Goal: Find specific page/section: Find specific page/section

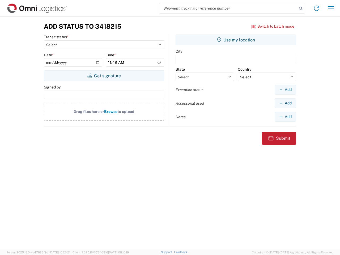
click at [228, 8] on input "search" at bounding box center [228, 8] width 138 height 10
click at [301, 8] on icon at bounding box center [300, 8] width 7 height 7
click at [317, 8] on icon at bounding box center [316, 8] width 8 height 8
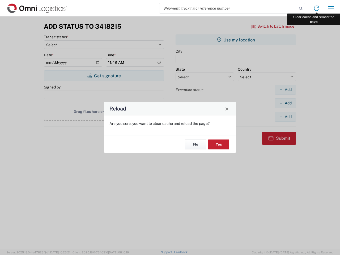
click at [331, 8] on div "Reload Are you sure, you want to clear cache and reload the page? No Yes" at bounding box center [170, 127] width 340 height 255
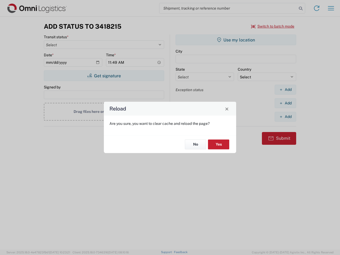
click at [273, 26] on div "Reload Are you sure, you want to clear cache and reload the page? No Yes" at bounding box center [170, 127] width 340 height 255
click at [104, 76] on div "Reload Are you sure, you want to clear cache and reload the page? No Yes" at bounding box center [170, 127] width 340 height 255
click at [236, 40] on div "Reload Are you sure, you want to clear cache and reload the page? No Yes" at bounding box center [170, 127] width 340 height 255
click at [285, 89] on div "Reload Are you sure, you want to clear cache and reload the page? No Yes" at bounding box center [170, 127] width 340 height 255
click at [285, 103] on div "Reload Are you sure, you want to clear cache and reload the page? No Yes" at bounding box center [170, 127] width 340 height 255
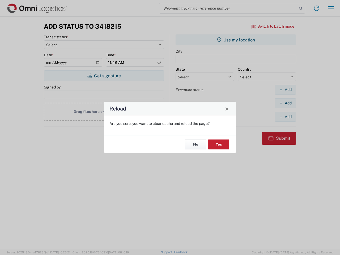
click at [285, 117] on div "Reload Are you sure, you want to clear cache and reload the page? No Yes" at bounding box center [170, 127] width 340 height 255
